Goal: Task Accomplishment & Management: Manage account settings

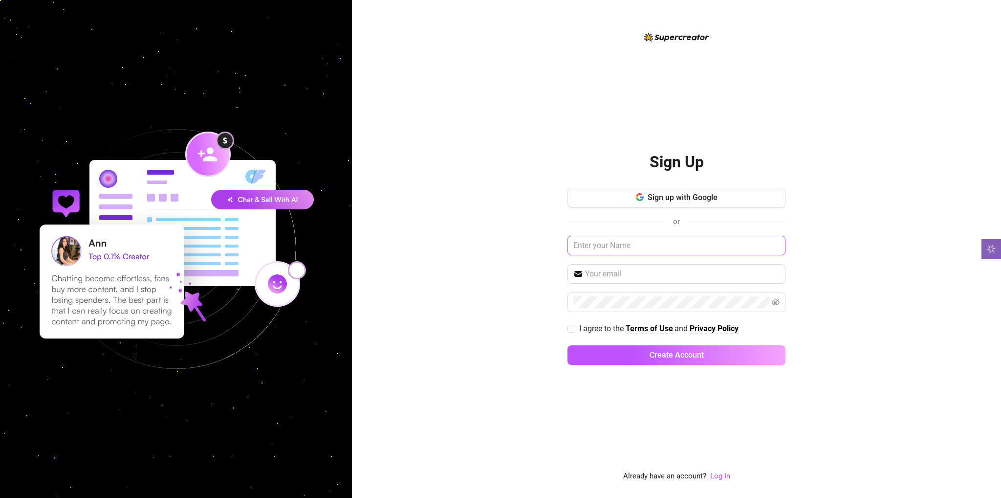
click at [641, 251] on input "text" at bounding box center [677, 246] width 218 height 20
click at [679, 200] on span "Sign up with Google" at bounding box center [683, 197] width 70 height 9
click at [631, 243] on input "text" at bounding box center [677, 246] width 218 height 20
paste input "Influence"
type input "lando@sInfluence.vip"
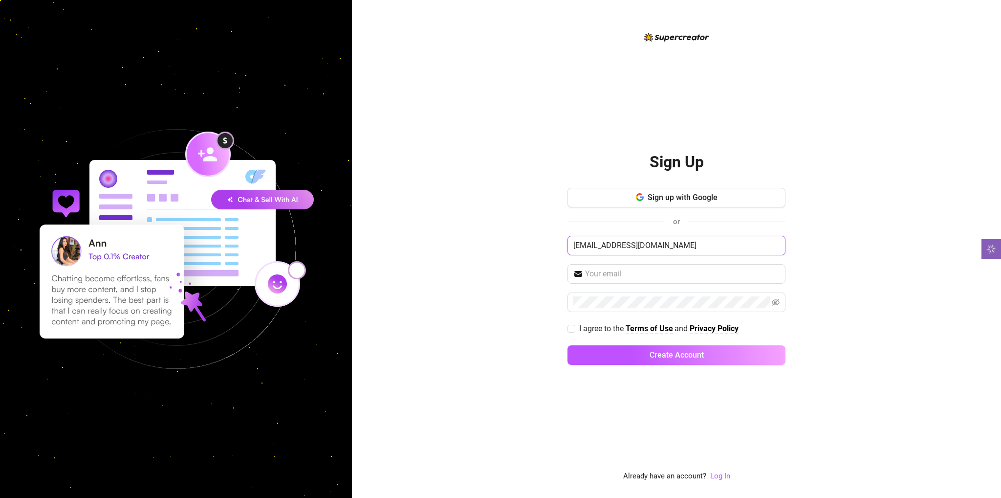
click at [690, 241] on input "lando@sInfluence.vip" at bounding box center [677, 246] width 218 height 20
click at [598, 249] on input "lando@sInfluence.vip" at bounding box center [677, 246] width 218 height 20
click at [721, 481] on link "Log In" at bounding box center [720, 476] width 20 height 12
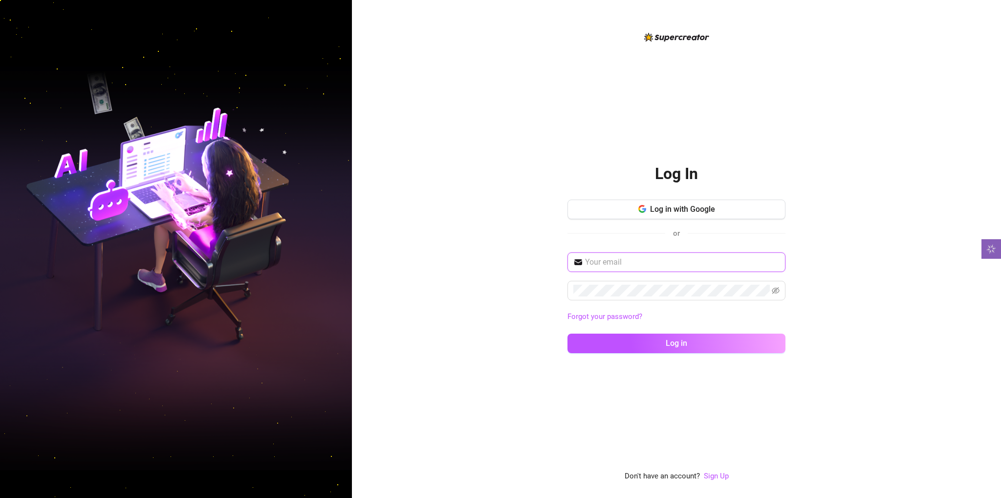
click at [610, 256] on input "text" at bounding box center [682, 262] width 195 height 12
paste input "lando@sInfluence.vip"
click at [649, 298] on span at bounding box center [677, 292] width 218 height 20
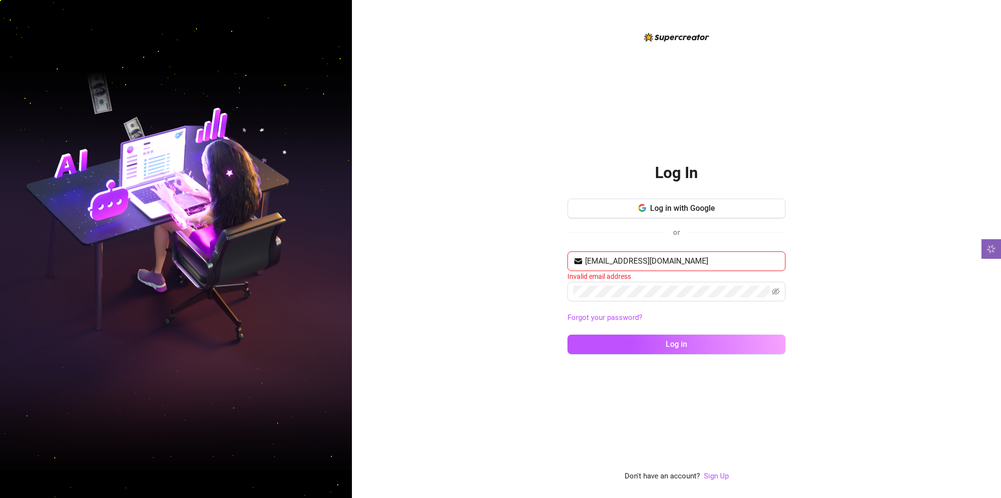
click at [589, 261] on input "lando@sInfluence.vip" at bounding box center [682, 261] width 195 height 12
type input "lando@sInfluence.vip"
click at [568, 333] on button "Log in" at bounding box center [677, 343] width 218 height 20
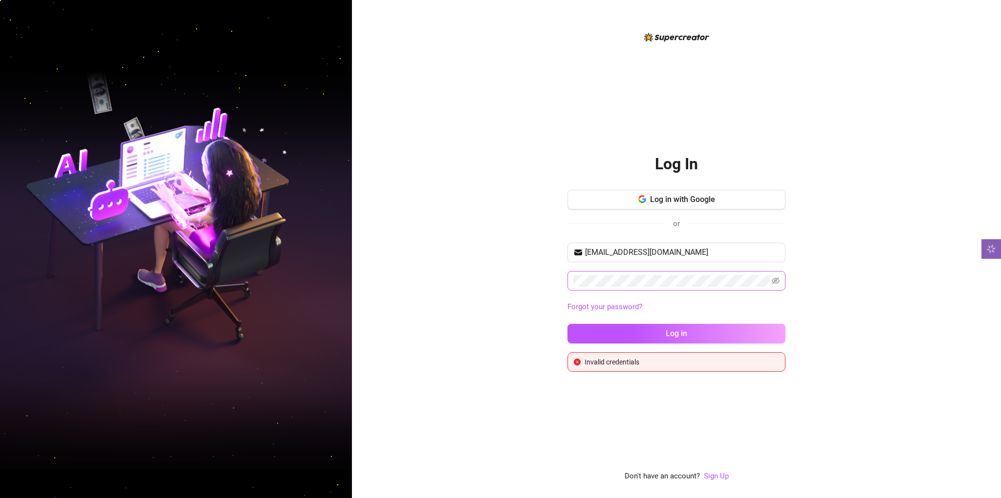
click at [780, 281] on span at bounding box center [677, 281] width 218 height 20
click at [778, 280] on icon "eye-invisible" at bounding box center [776, 281] width 8 height 8
click at [568, 324] on button "Log in" at bounding box center [677, 334] width 218 height 20
